Goal: Entertainment & Leisure: Consume media (video, audio)

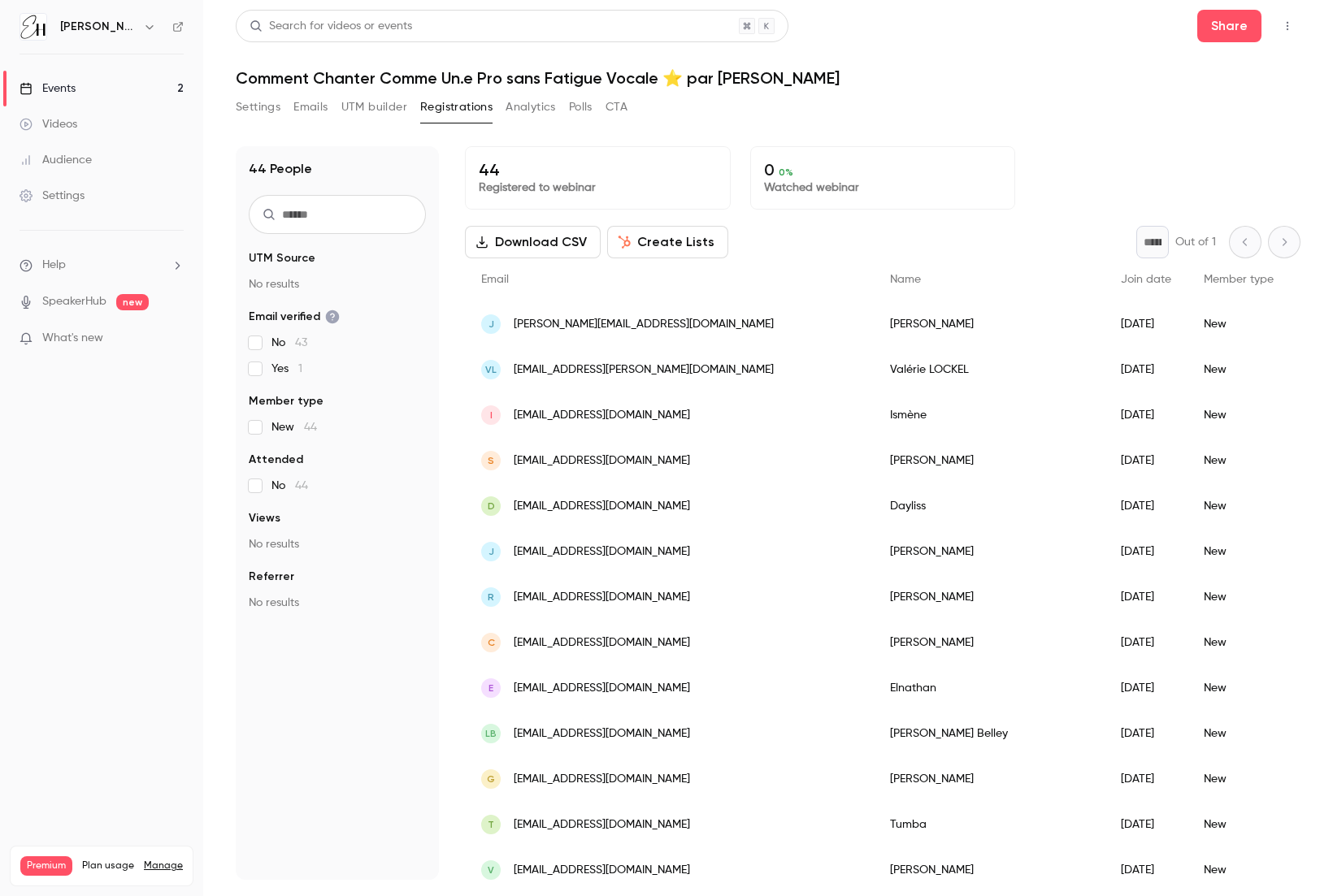
click at [118, 89] on link "Events 2" at bounding box center [102, 88] width 204 height 36
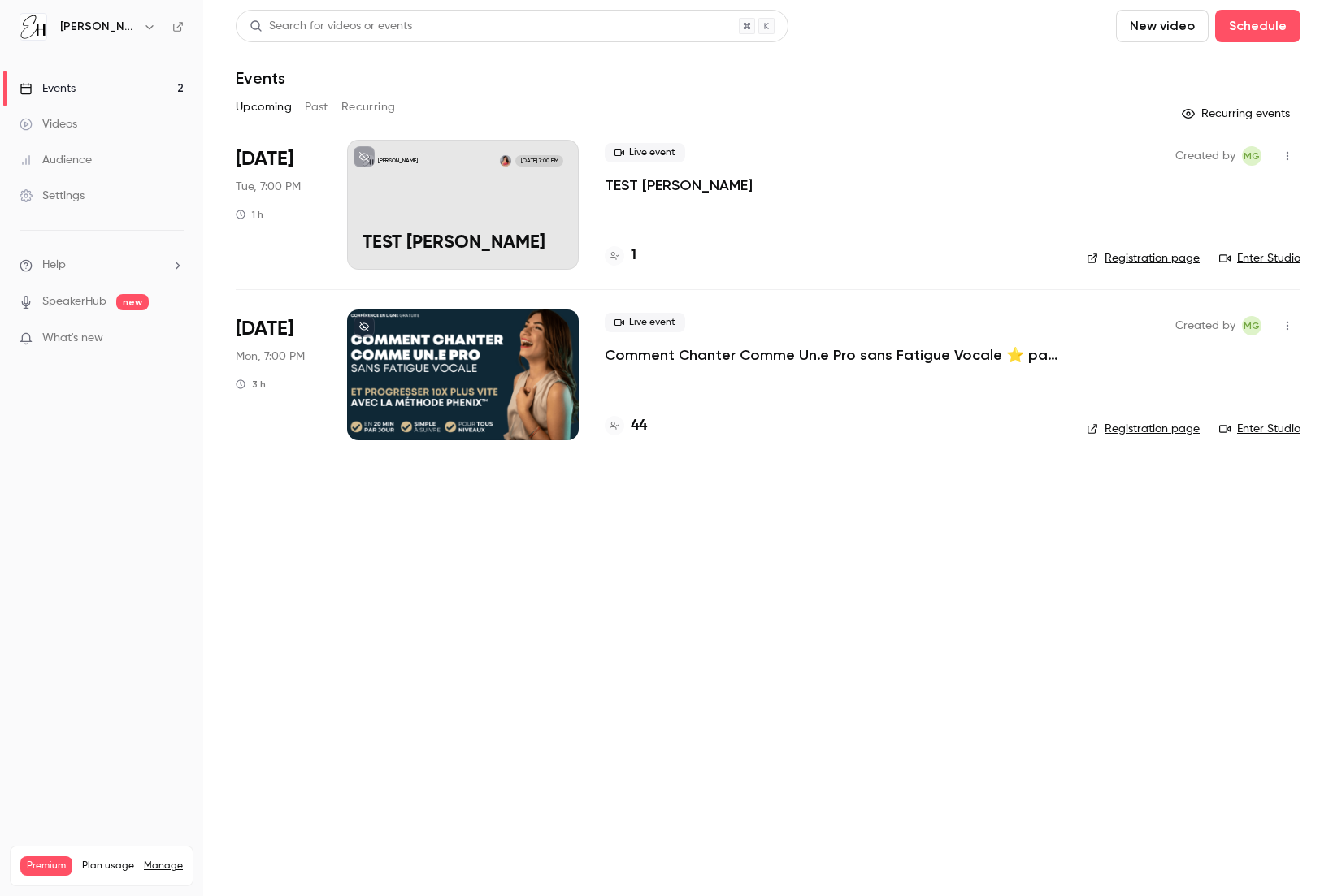
click at [510, 207] on div "[PERSON_NAME] [DATE] 7:00 PM TEST [PERSON_NAME]" at bounding box center [462, 205] width 232 height 130
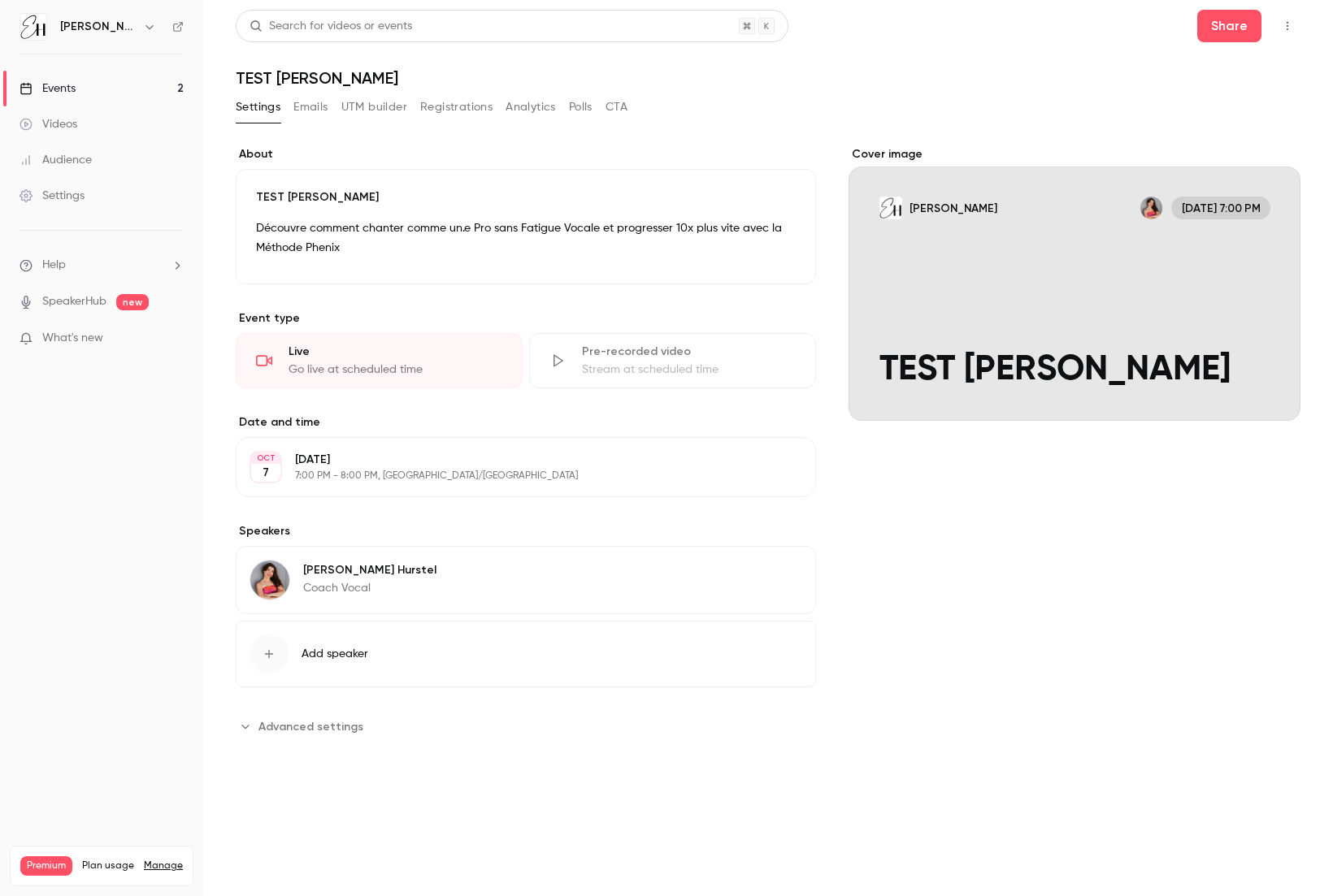
click at [934, 21] on icon "button" at bounding box center [1287, 26] width 13 height 11
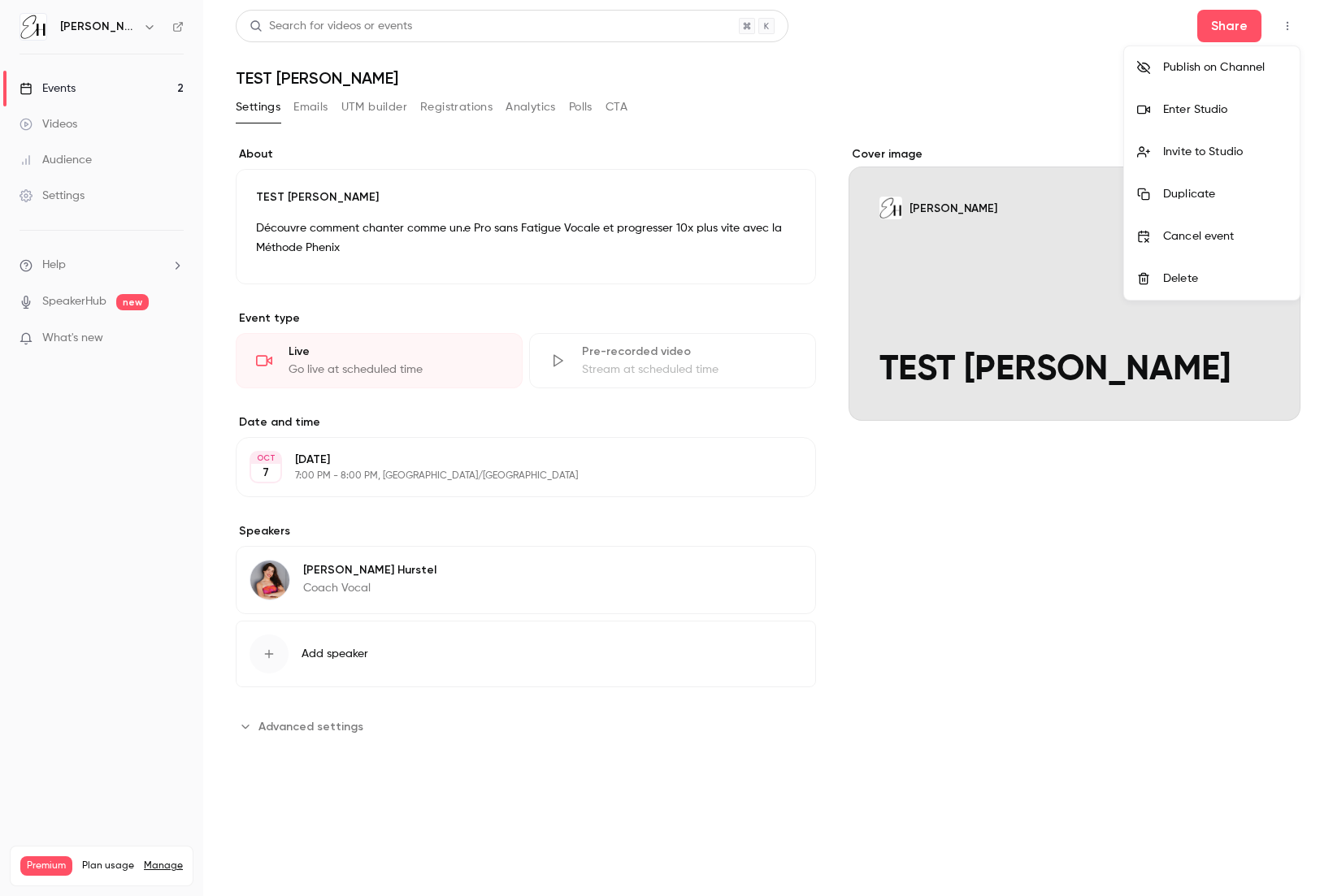
click at [934, 106] on div "Enter Studio" at bounding box center [1225, 110] width 124 height 17
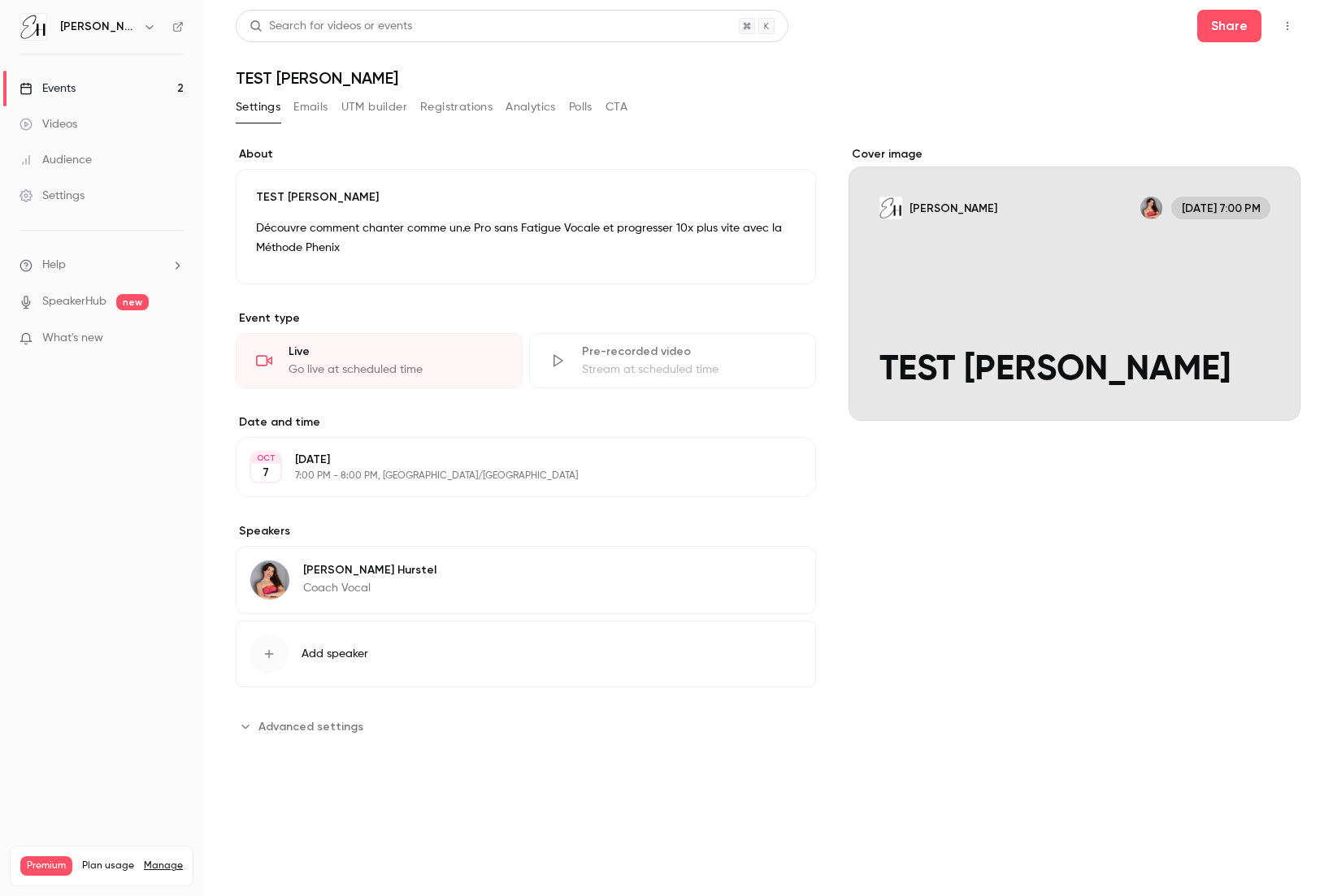
click at [308, 104] on button "Emails" at bounding box center [310, 107] width 34 height 26
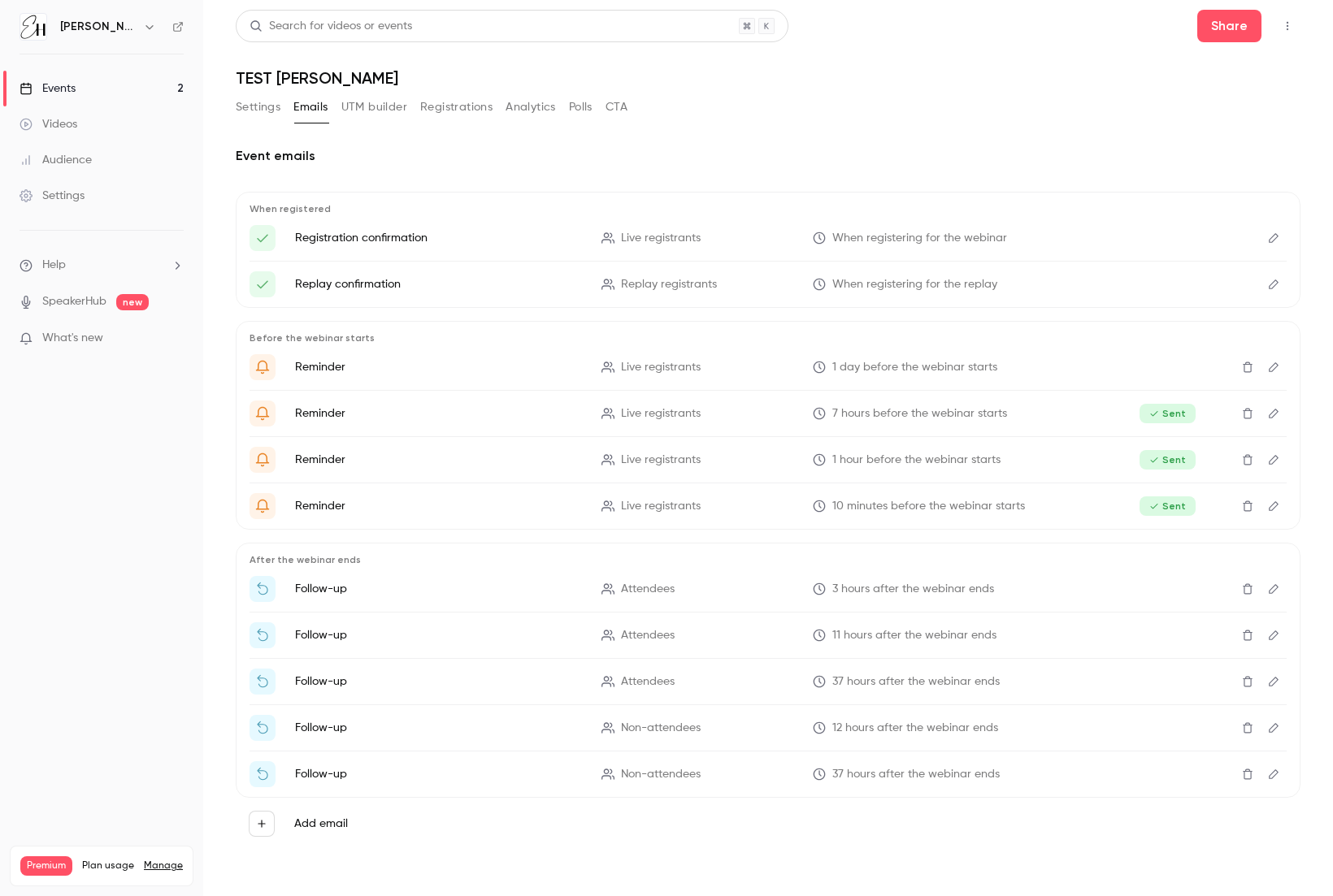
click at [374, 108] on button "UTM builder" at bounding box center [374, 107] width 66 height 26
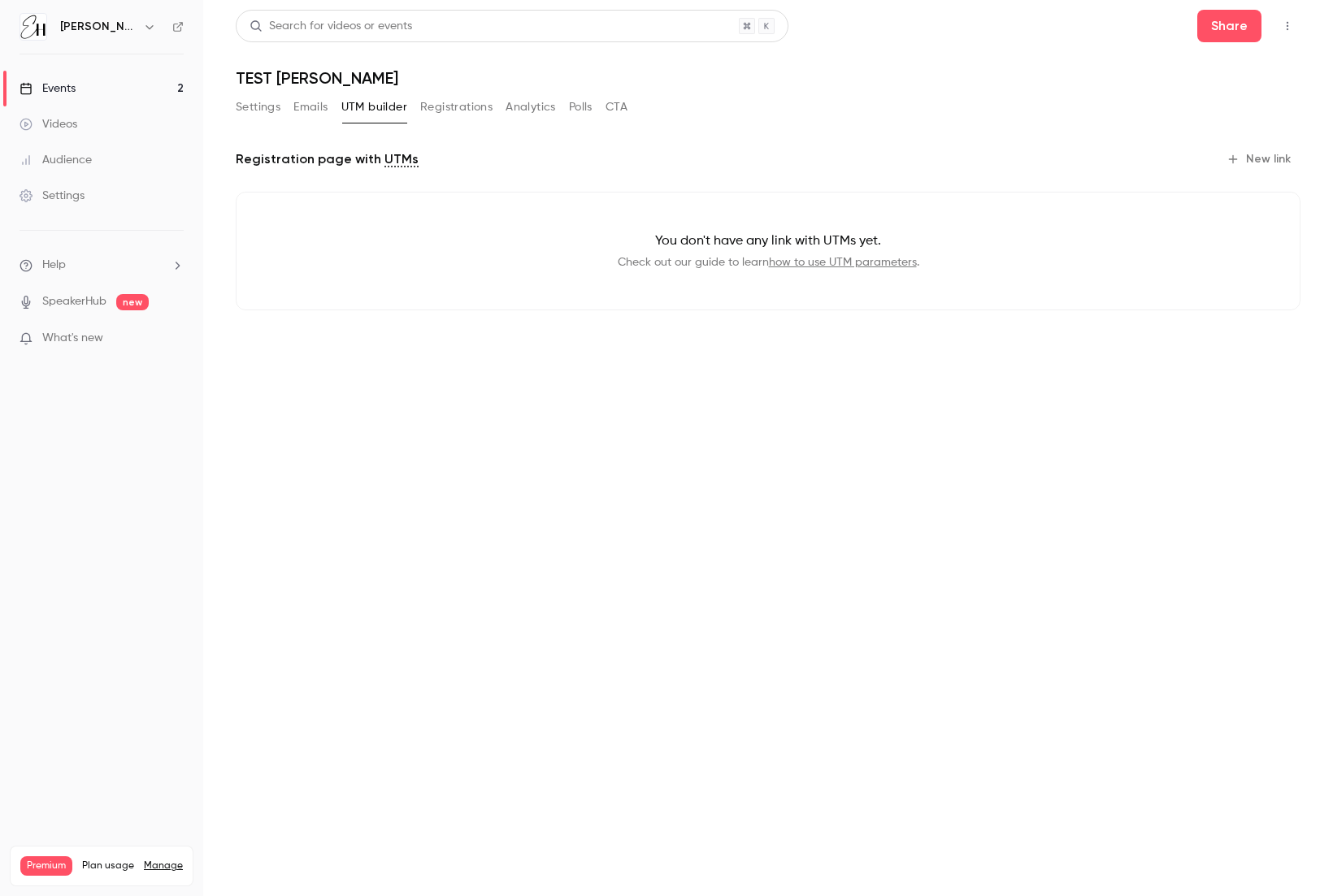
click at [446, 105] on button "Registrations" at bounding box center [456, 107] width 72 height 26
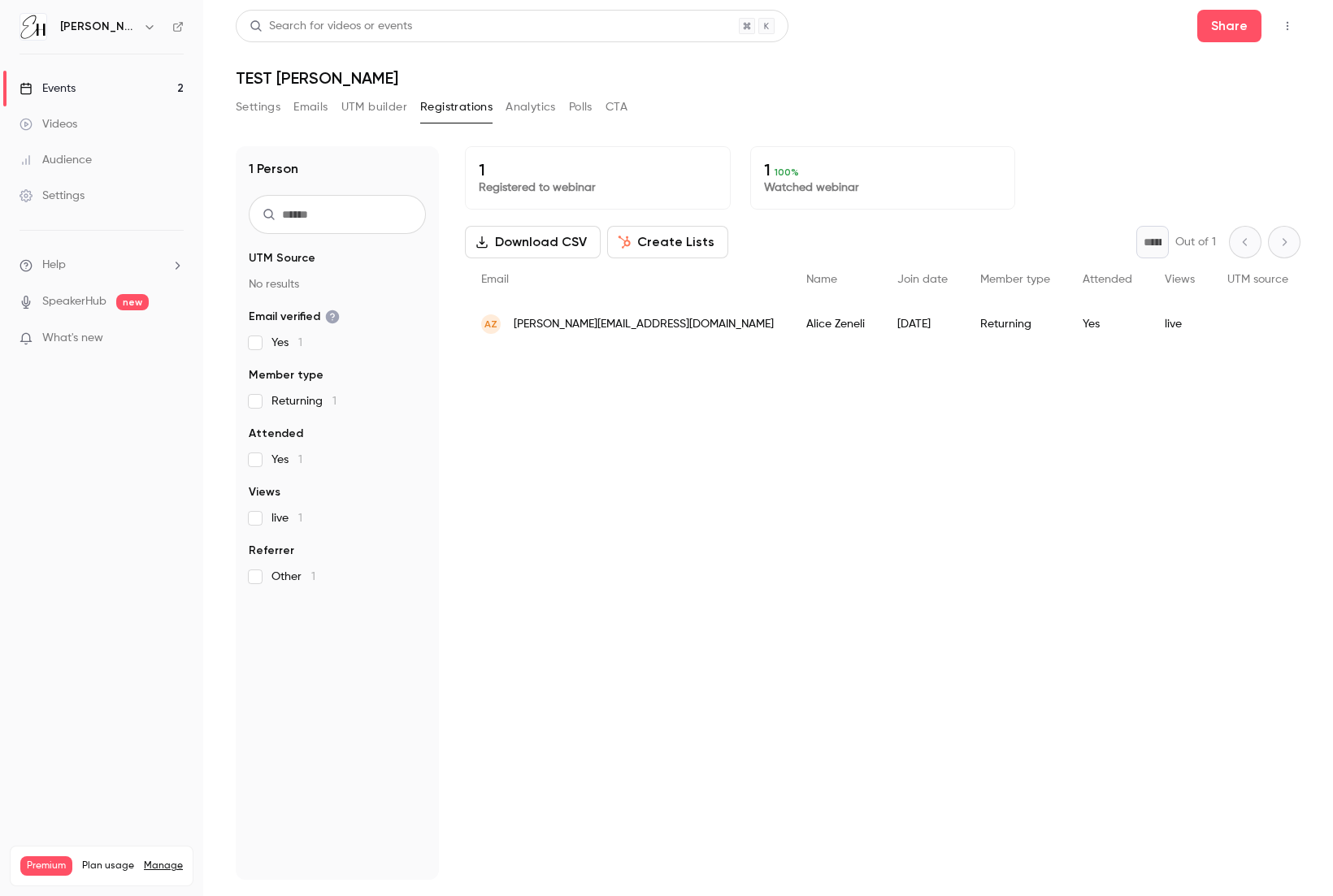
click at [516, 104] on button "Analytics" at bounding box center [530, 107] width 50 height 26
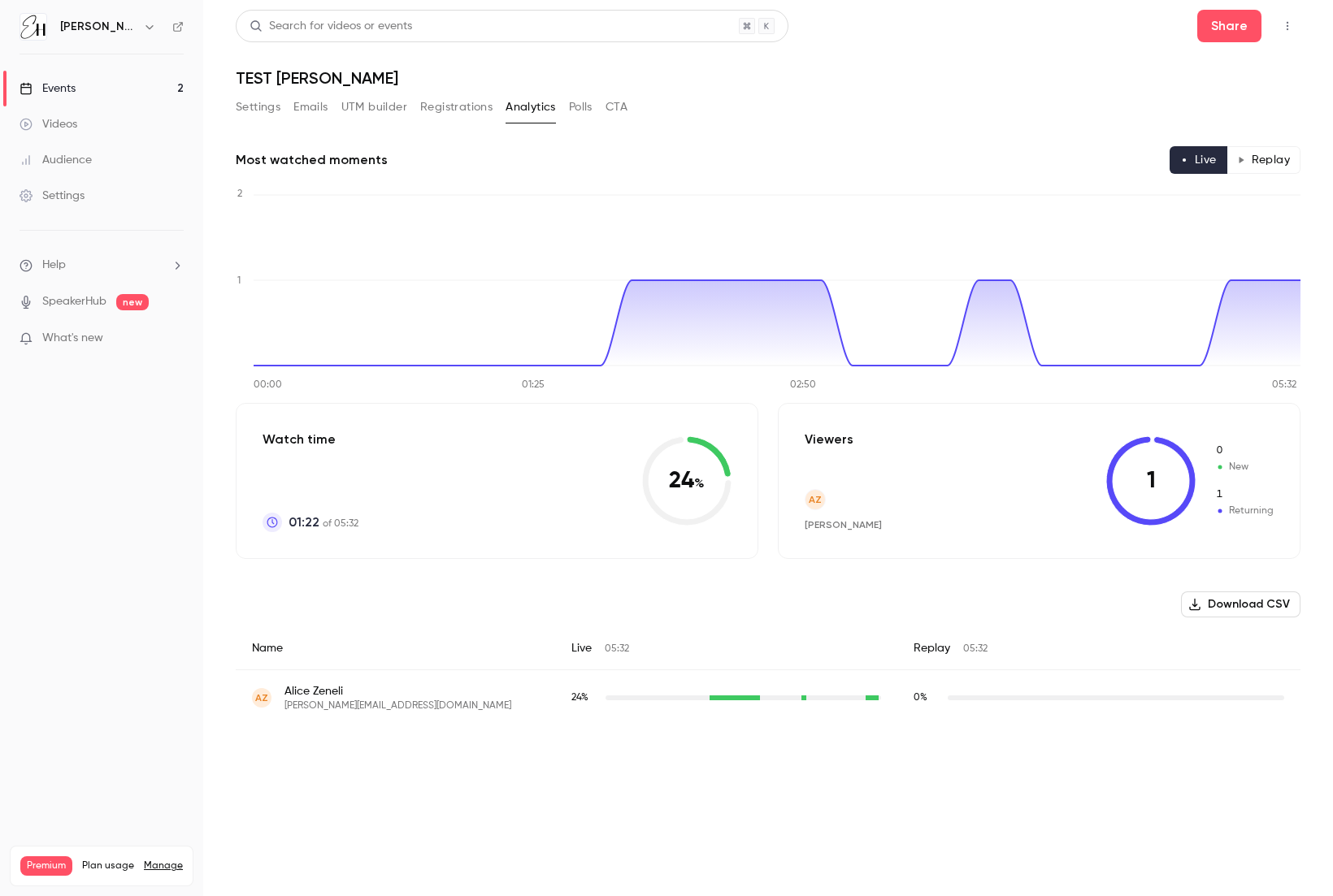
click at [934, 160] on button "Replay" at bounding box center [1263, 160] width 74 height 28
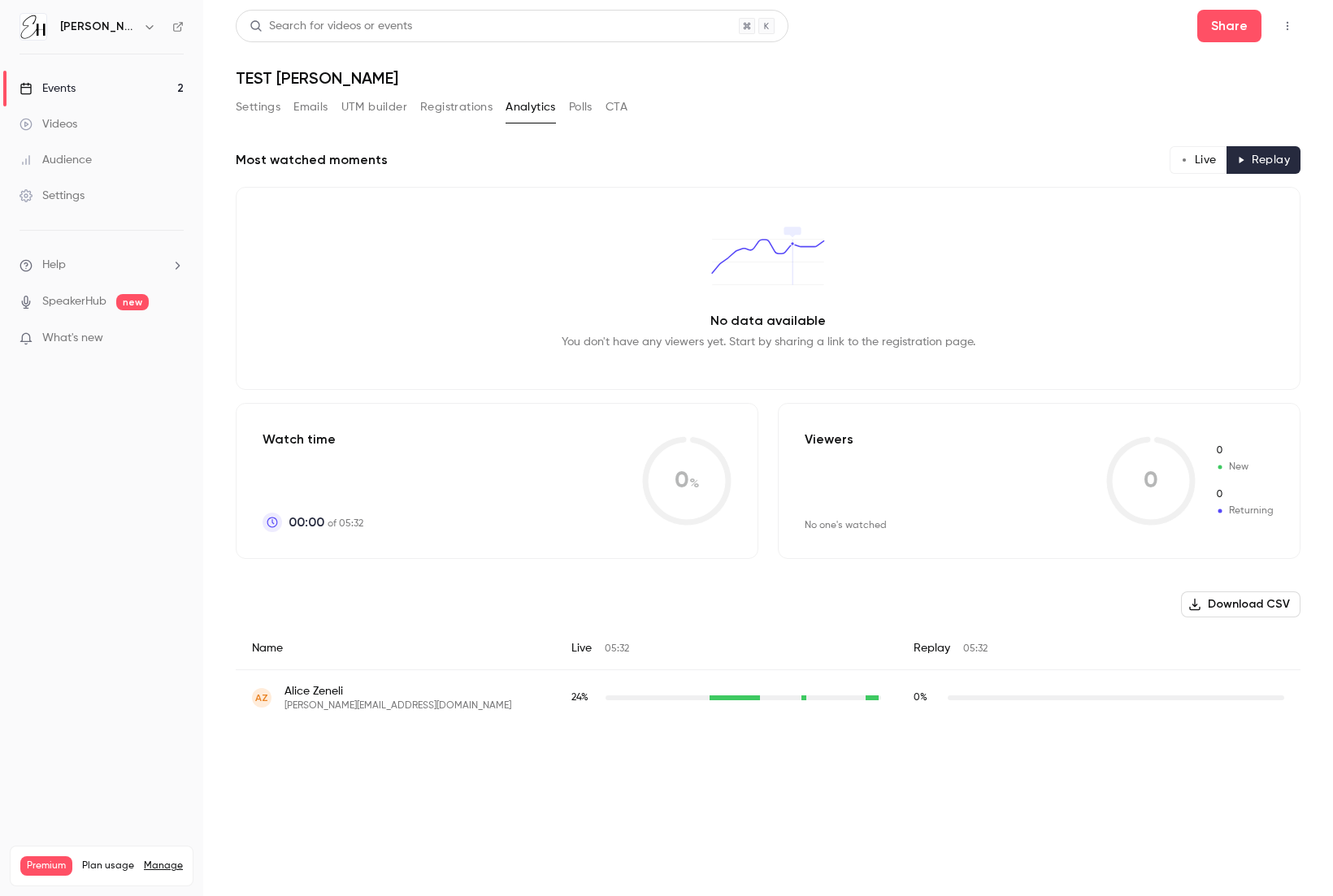
click at [265, 109] on button "Settings" at bounding box center [258, 107] width 45 height 26
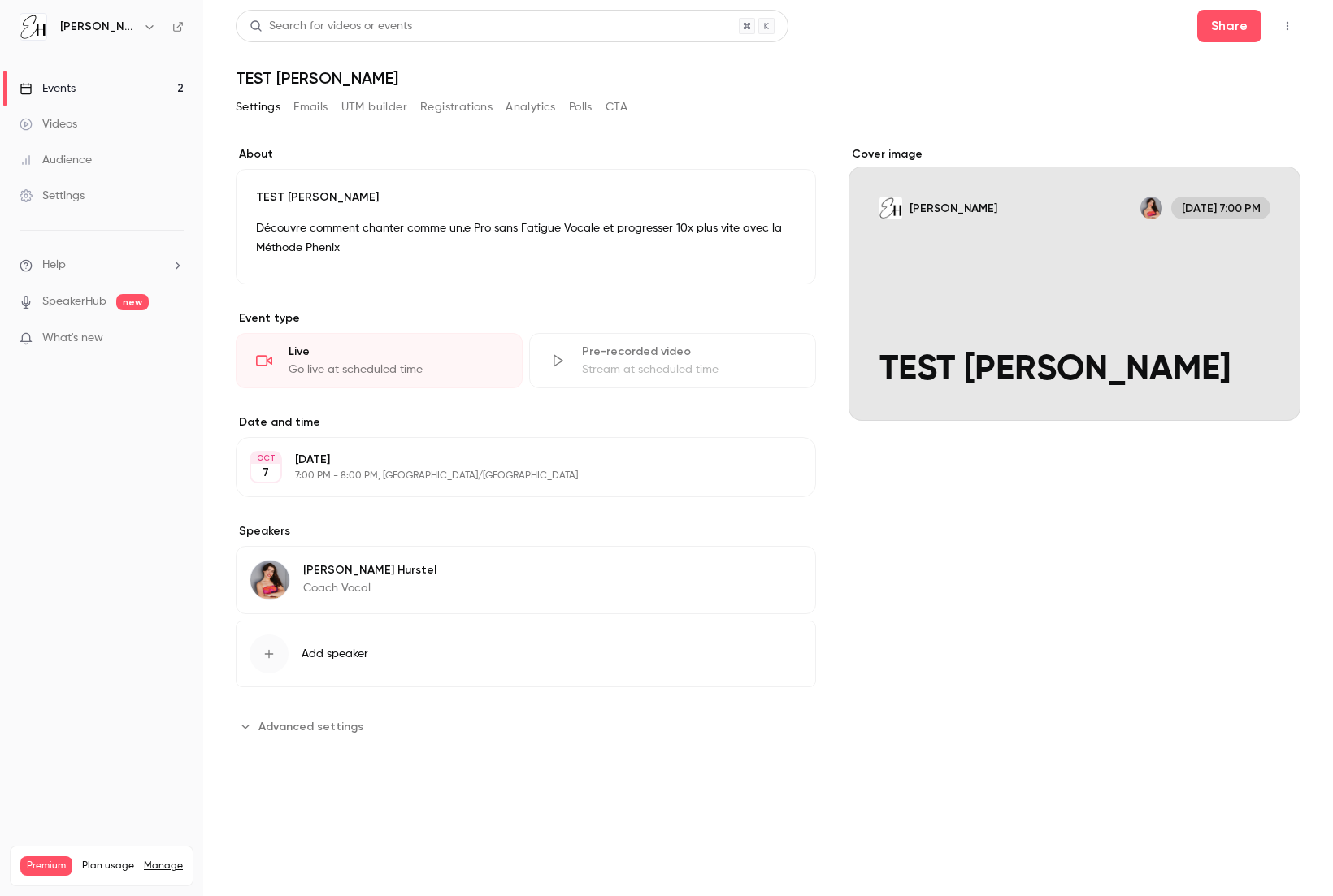
click at [61, 121] on div "Videos" at bounding box center [48, 125] width 58 height 17
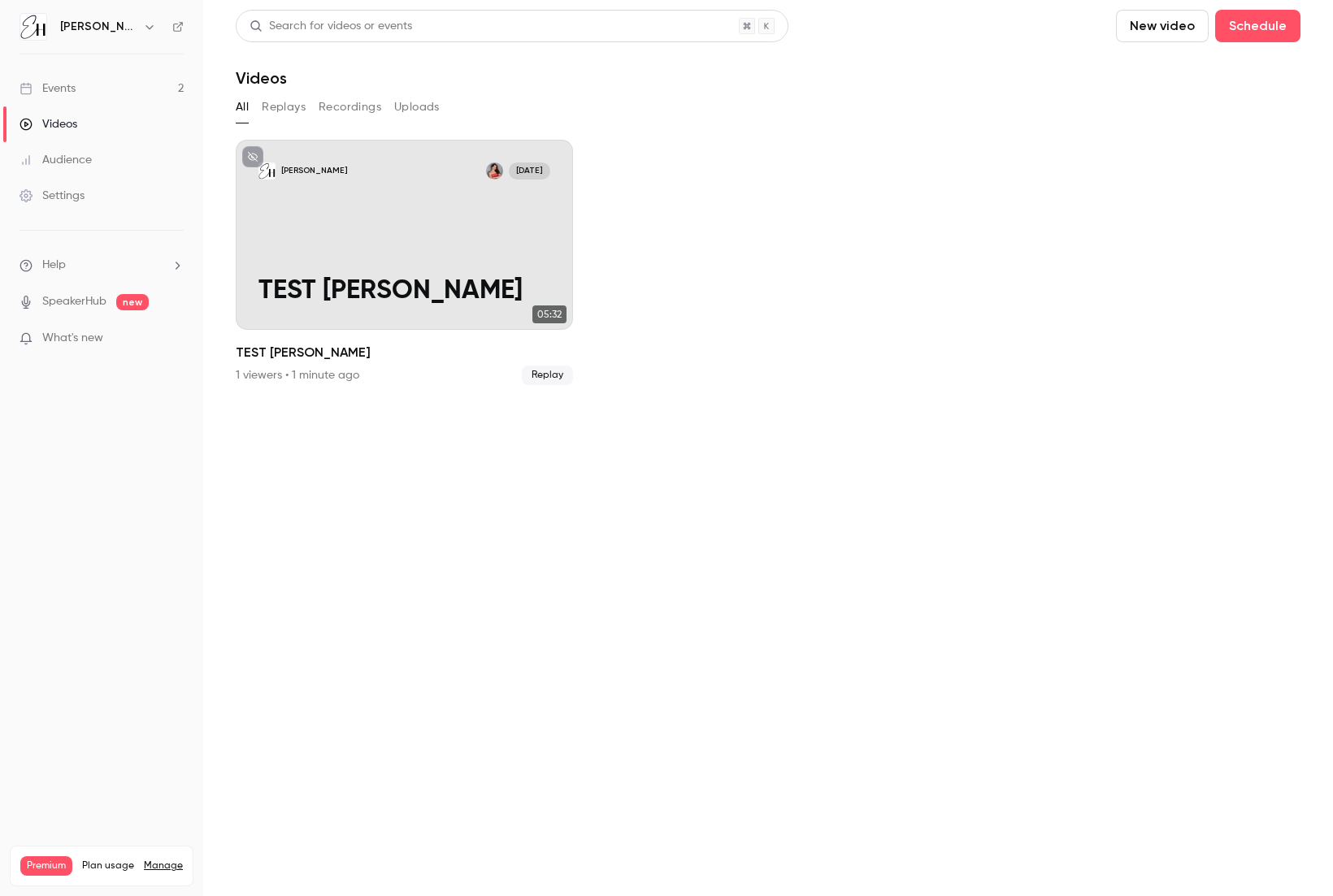
click at [294, 108] on button "Replays" at bounding box center [283, 107] width 44 height 26
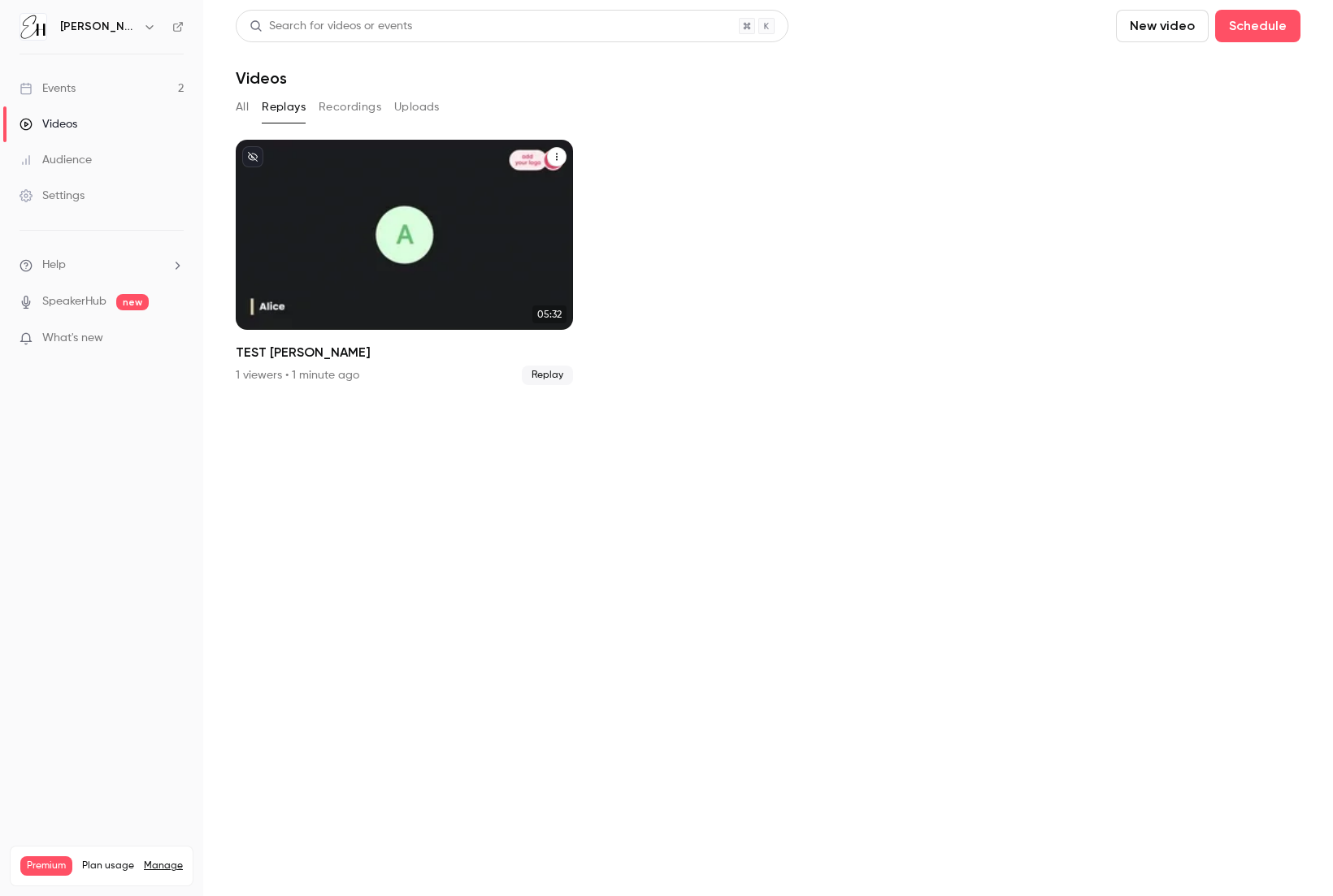
click at [560, 153] on icon "TEST ALICE - WLO" at bounding box center [557, 157] width 10 height 10
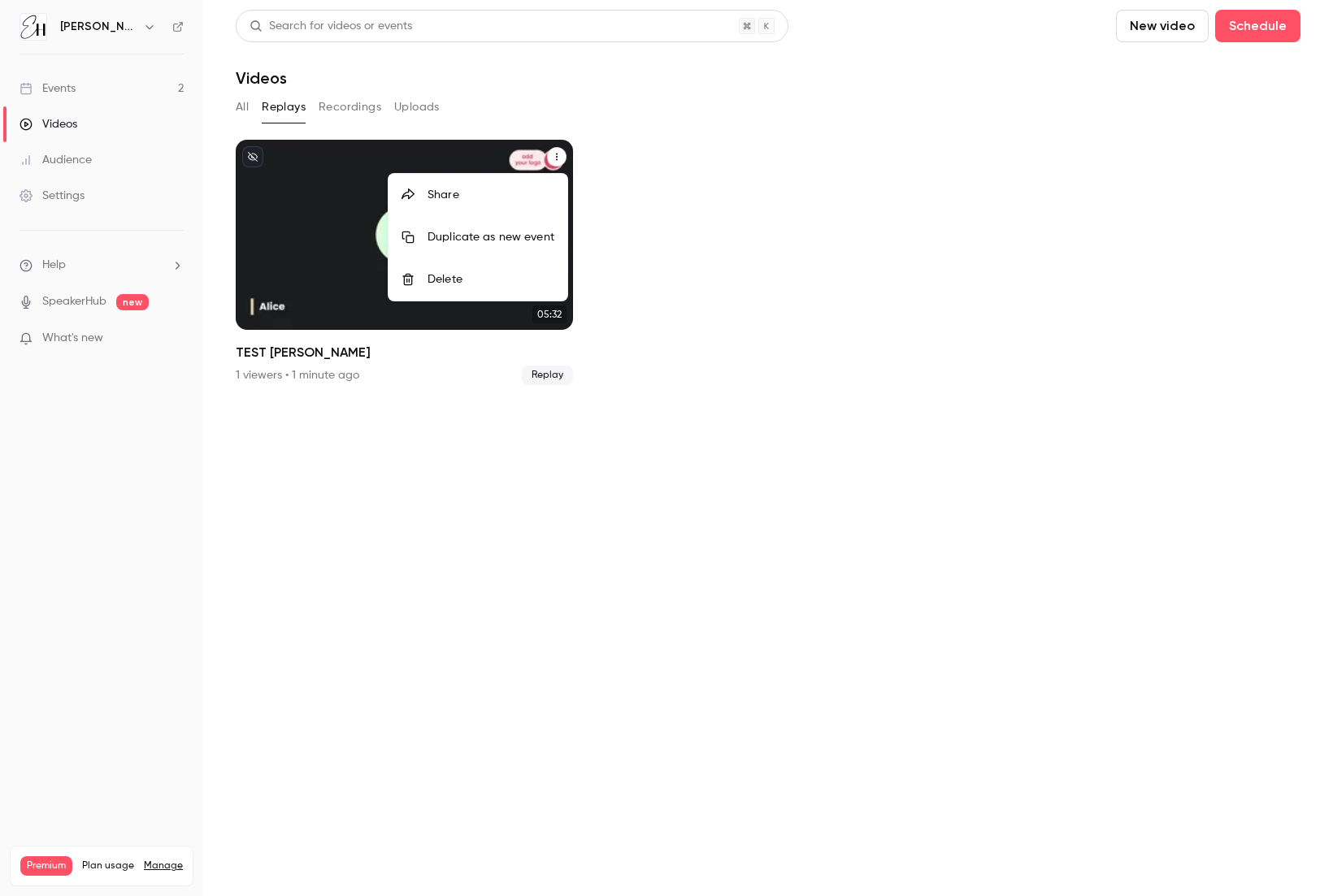
click at [636, 164] on div at bounding box center [666, 448] width 1333 height 896
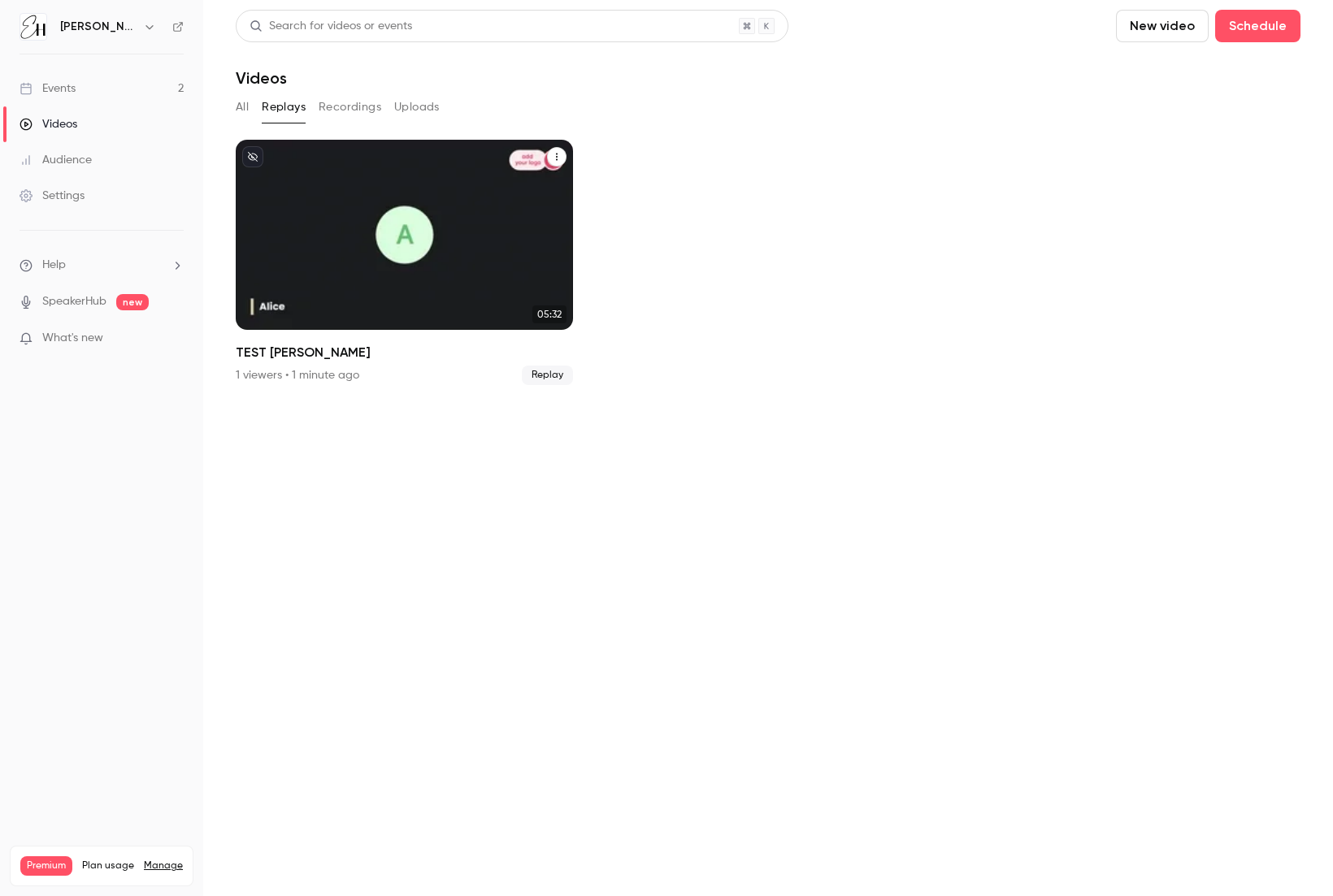
click at [349, 111] on button "Recordings" at bounding box center [350, 107] width 62 height 26
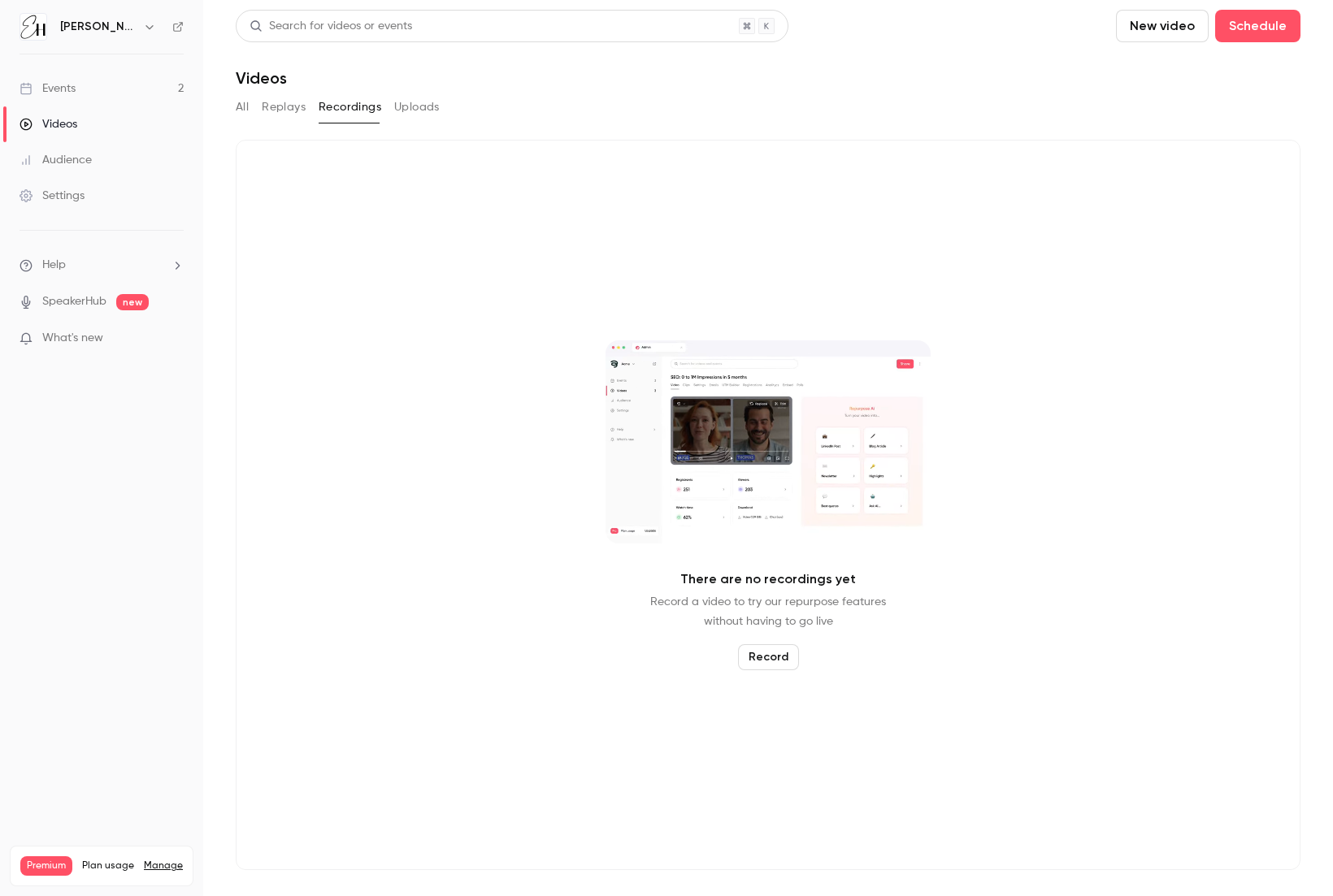
click at [284, 110] on button "Replays" at bounding box center [283, 107] width 44 height 26
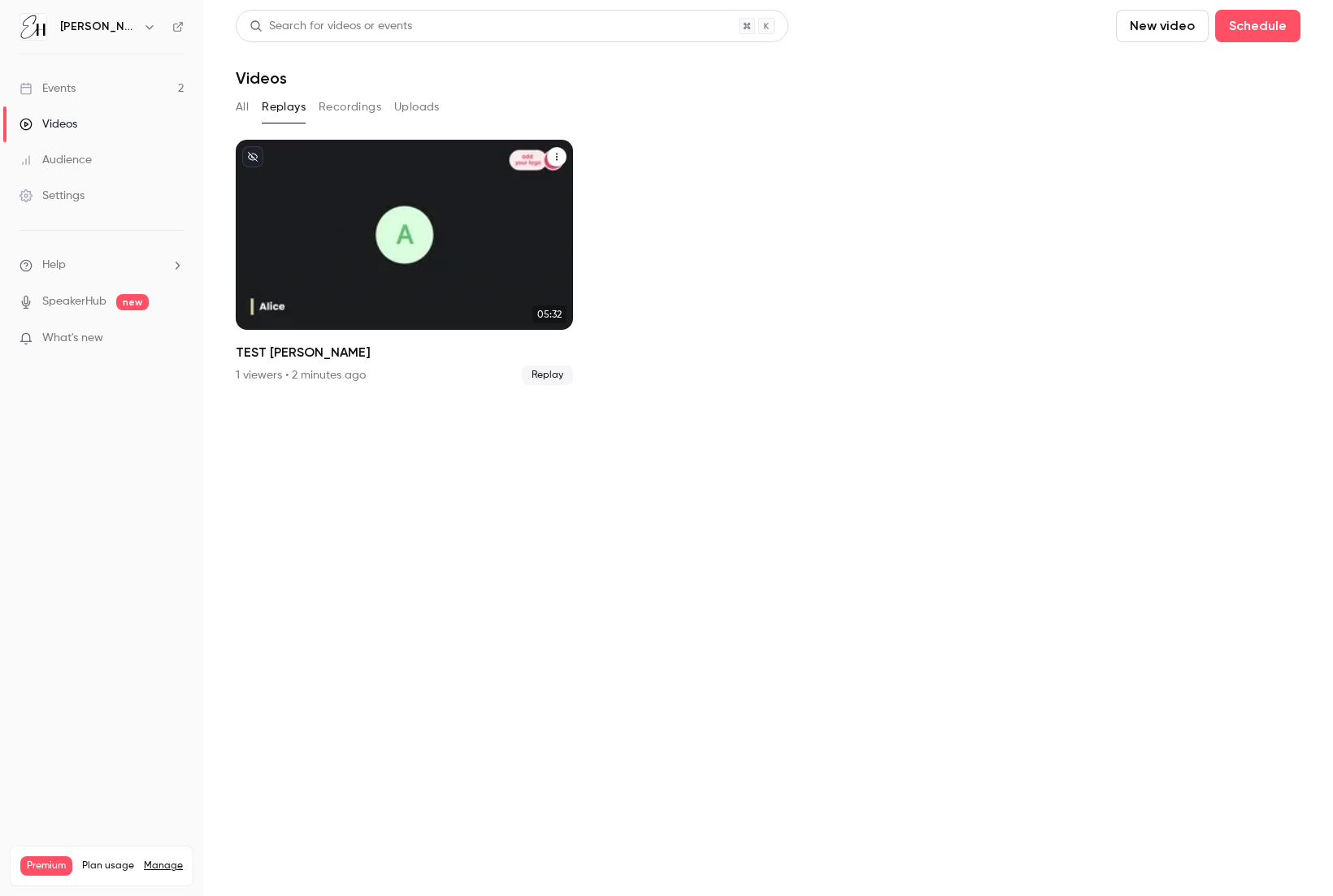
click at [386, 189] on div "[PERSON_NAME] [DATE] TEST [PERSON_NAME]" at bounding box center [405, 234] width 338 height 190
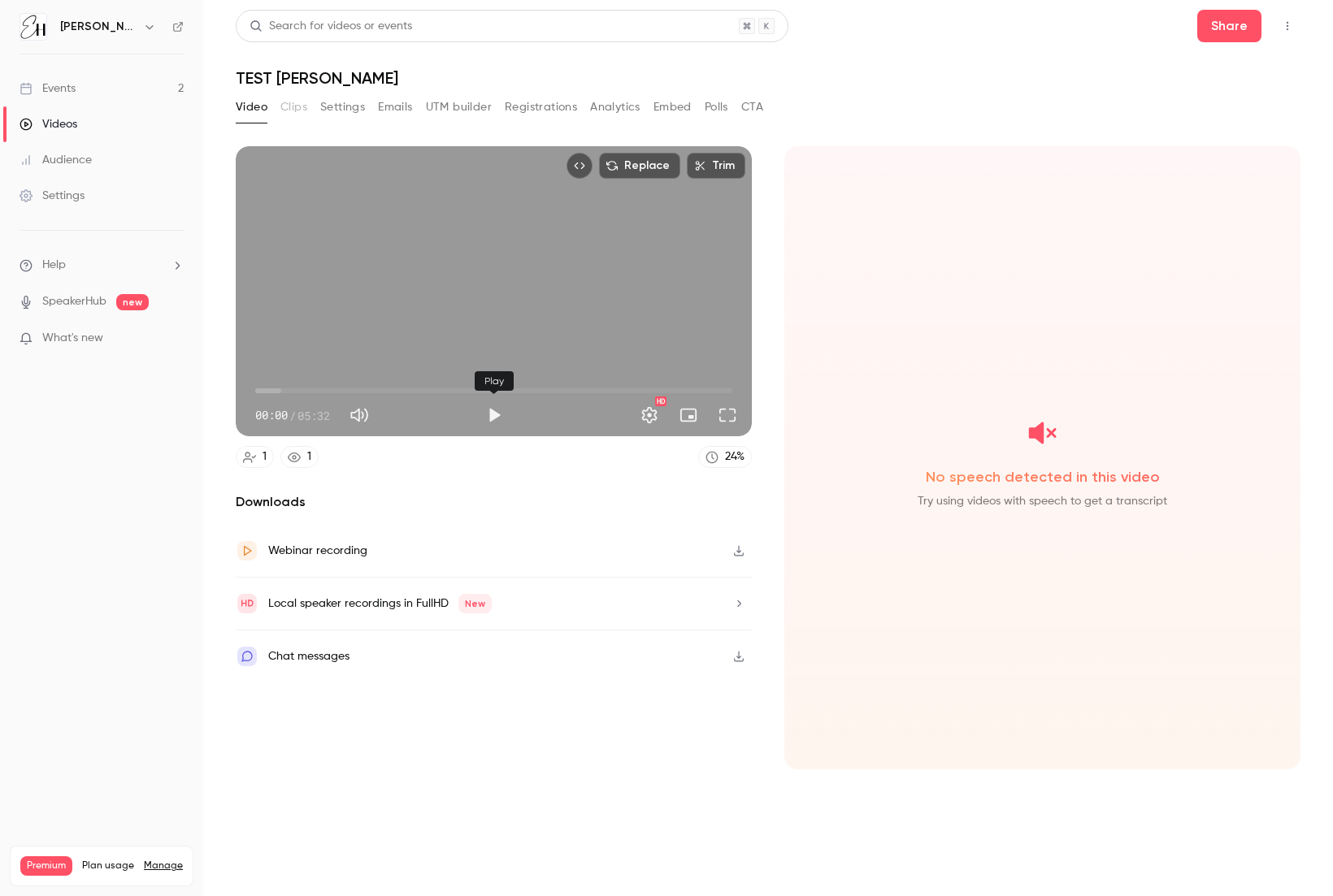
click at [496, 412] on button "Play" at bounding box center [494, 415] width 32 height 32
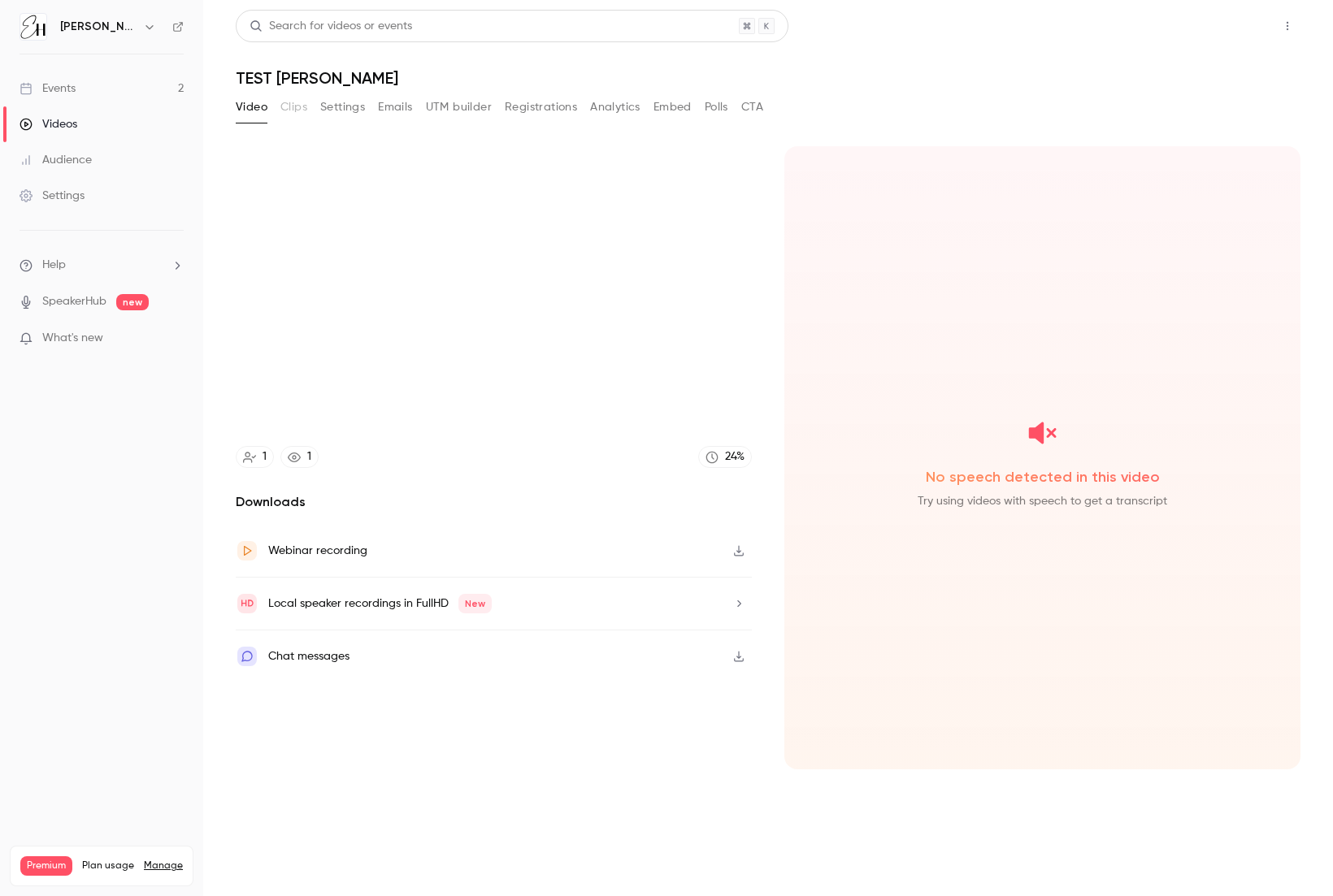
click at [934, 26] on button "Share" at bounding box center [1229, 26] width 64 height 32
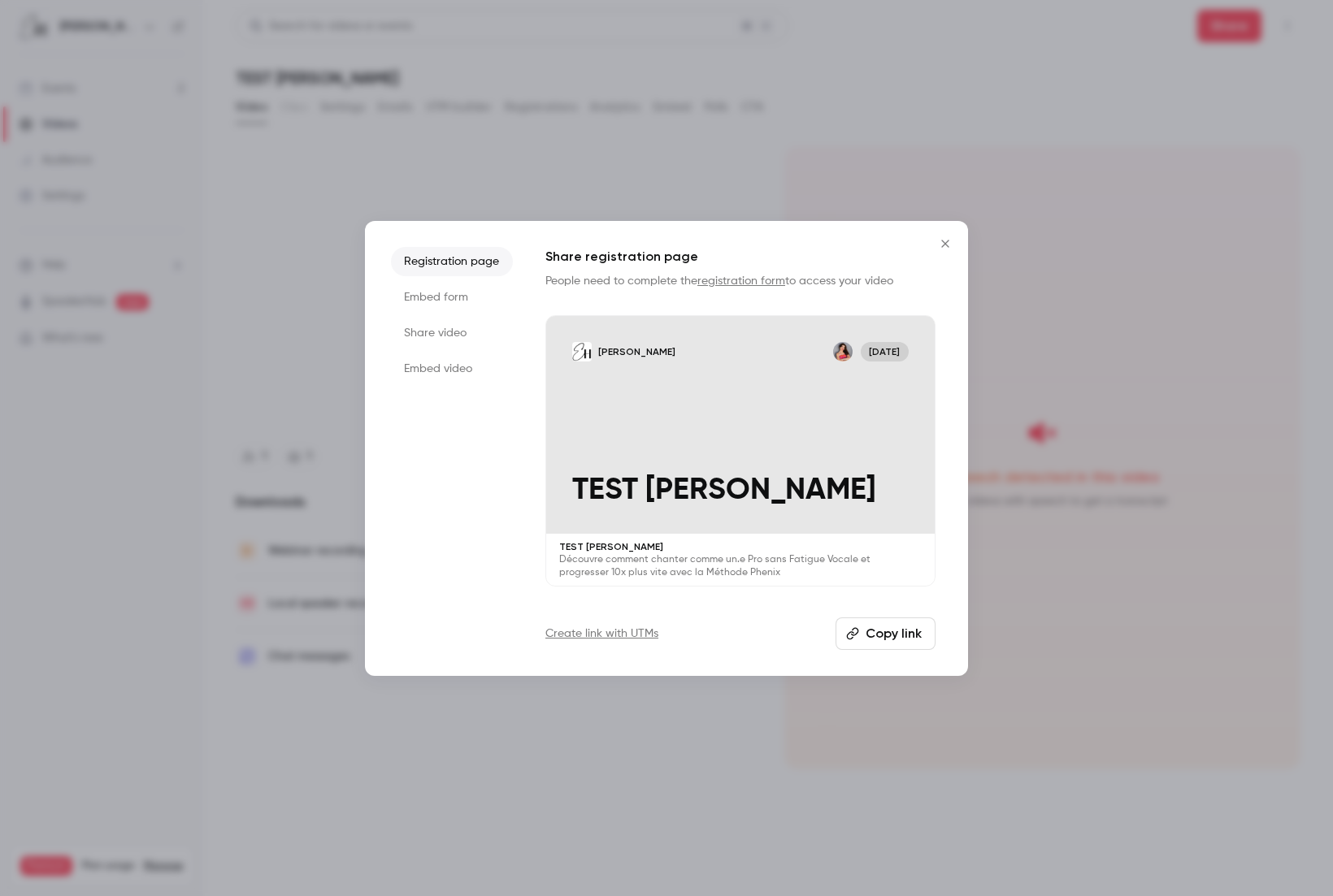
click at [869, 633] on button "Copy link" at bounding box center [885, 633] width 100 height 32
drag, startPoint x: 946, startPoint y: 237, endPoint x: 799, endPoint y: 260, distance: 148.8
click at [934, 238] on icon "Close" at bounding box center [945, 244] width 19 height 13
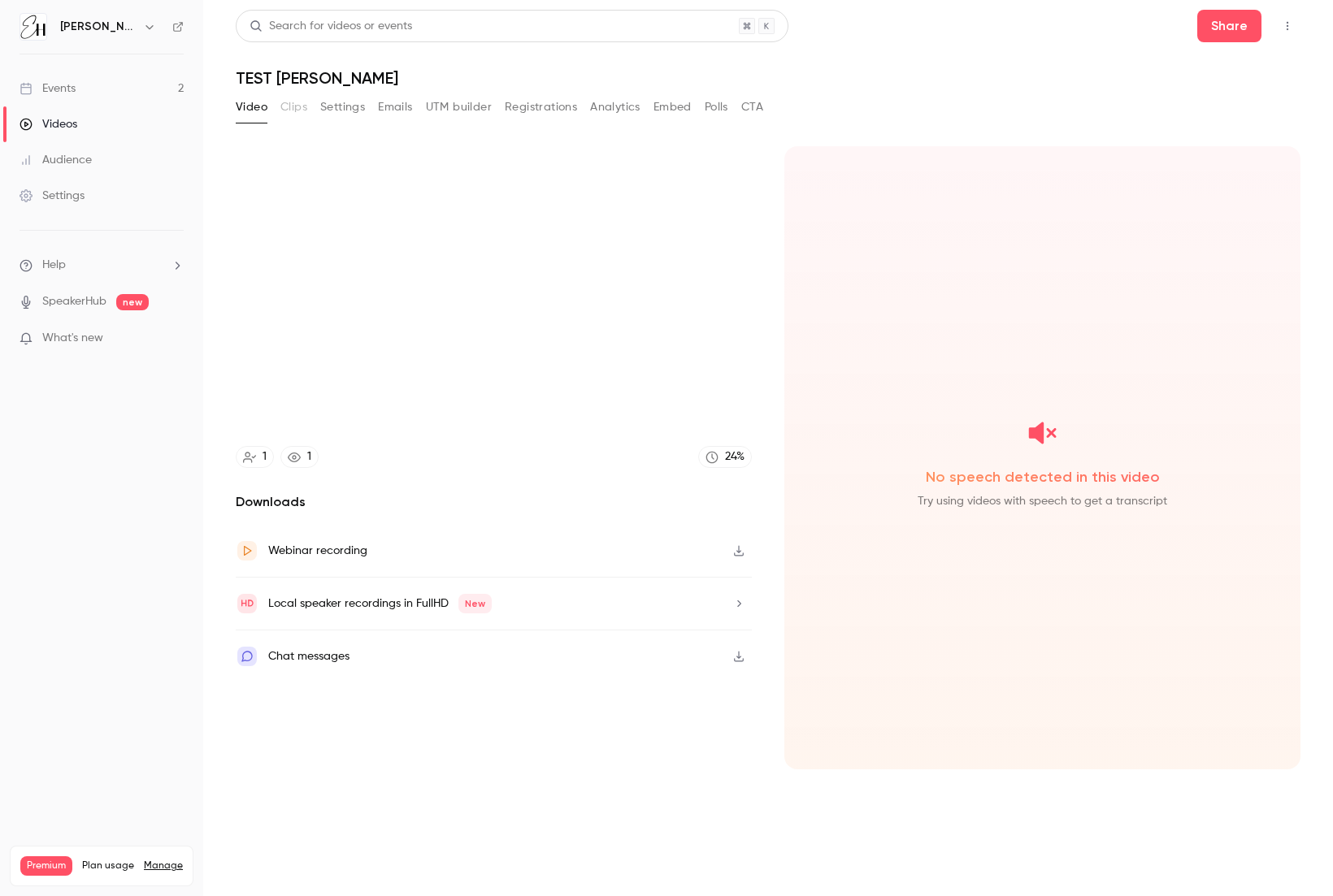
type input "**"
